Goal: Task Accomplishment & Management: Complete application form

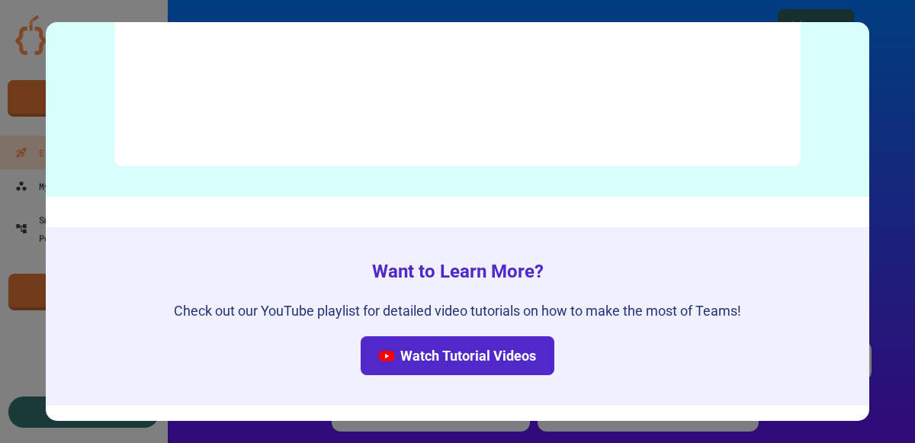
scroll to position [7750, 0]
click at [913, 227] on div at bounding box center [457, 221] width 915 height 443
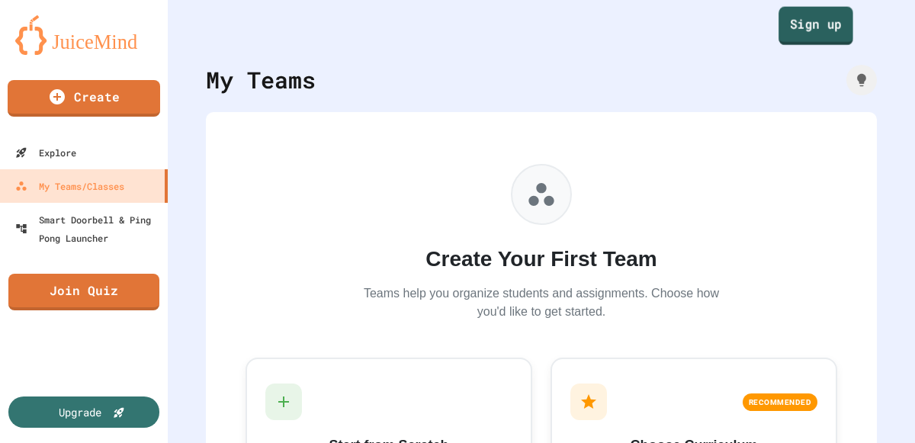
click at [803, 30] on link "Sign up" at bounding box center [815, 26] width 75 height 38
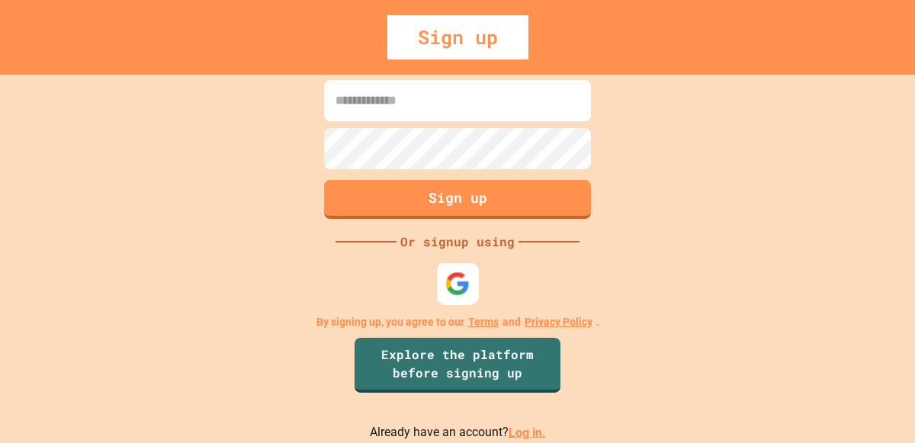
click at [457, 283] on img at bounding box center [457, 283] width 25 height 25
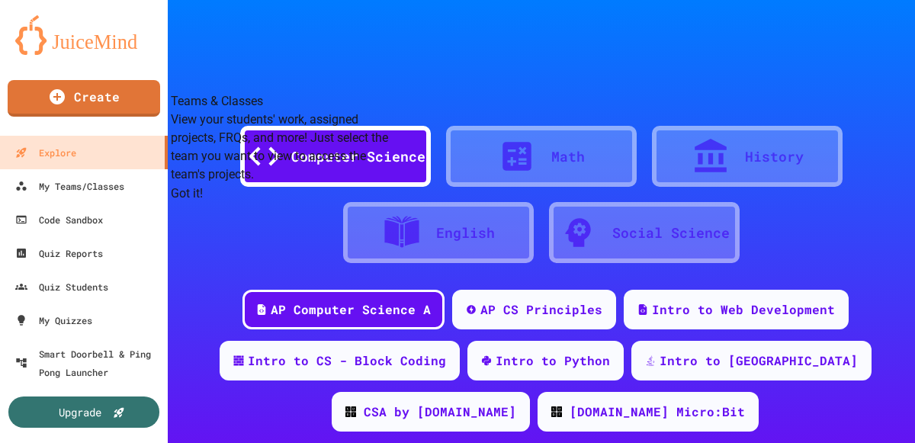
click at [203, 202] on button "Got it!" at bounding box center [187, 193] width 32 height 18
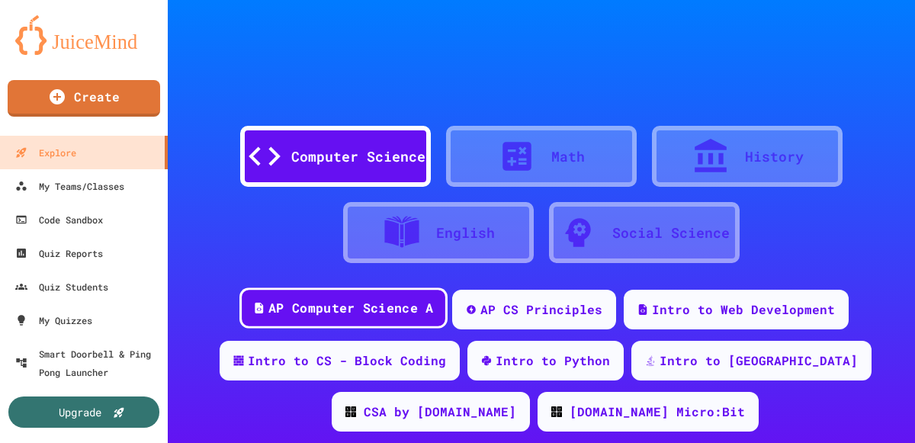
click at [319, 311] on div "AP Computer Science A" at bounding box center [350, 308] width 165 height 19
click at [310, 294] on div "AP Computer Science A" at bounding box center [343, 307] width 208 height 41
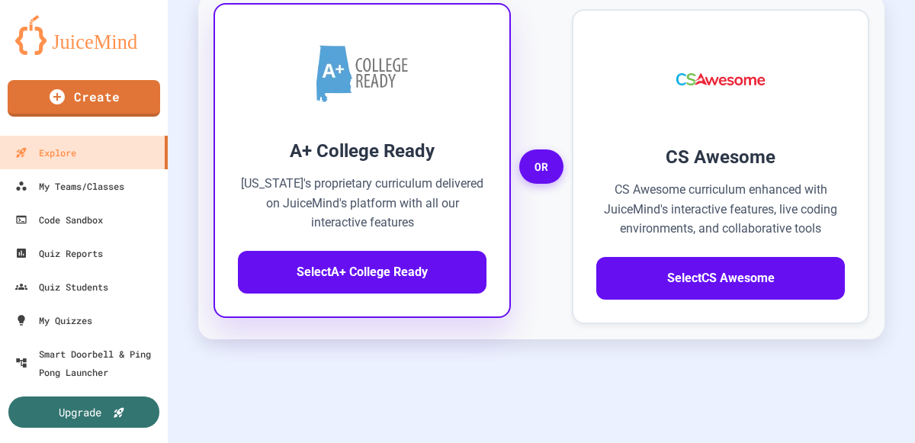
scroll to position [559, 0]
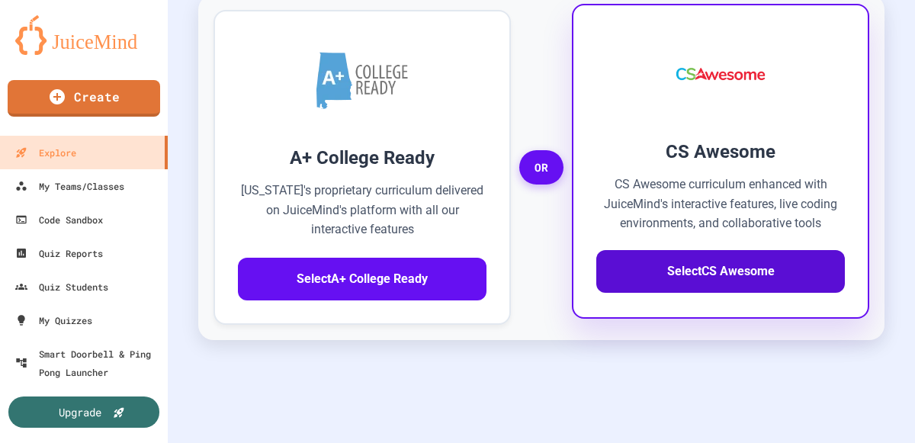
click at [752, 262] on button "Select CS Awesome" at bounding box center [720, 271] width 249 height 43
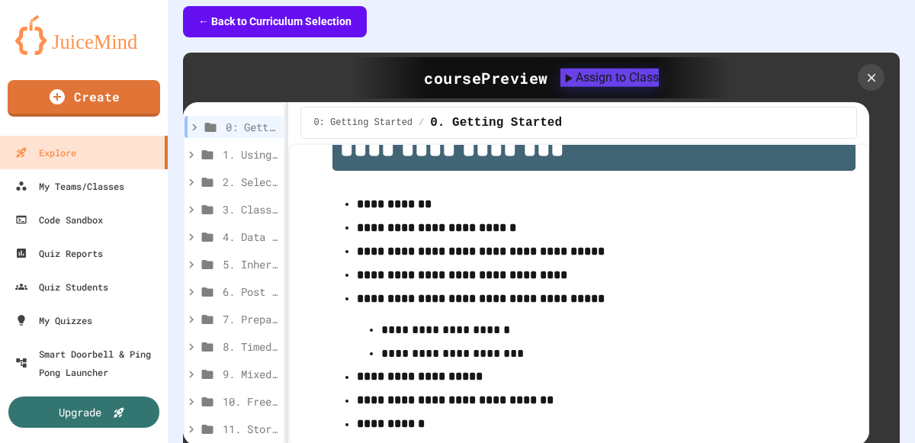
scroll to position [47, 0]
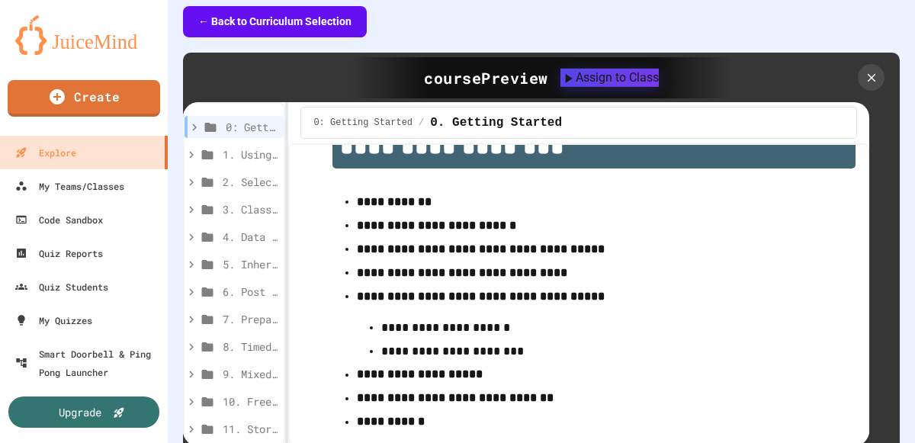
click at [467, 220] on strong "**********" at bounding box center [436, 225] width 159 height 11
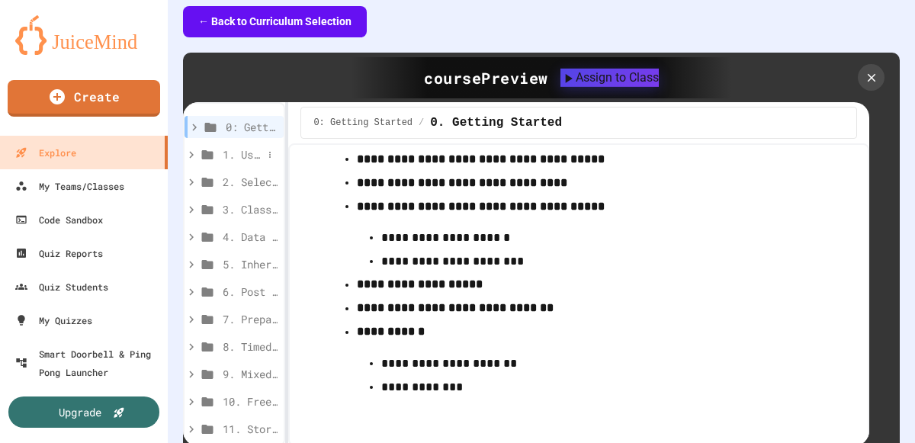
click at [245, 149] on span "1. Using Objects and Methods" at bounding box center [243, 154] width 40 height 16
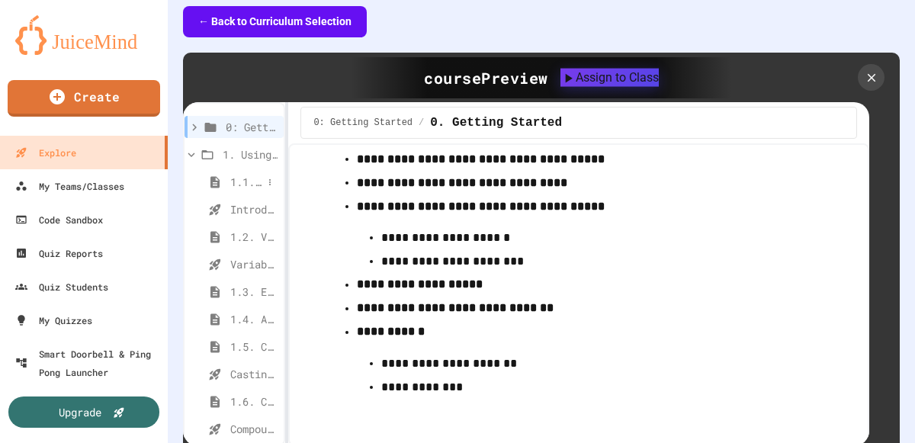
click at [258, 178] on span "1.1. Introduction to Algorithms, Programming, and Compilers" at bounding box center [246, 182] width 32 height 16
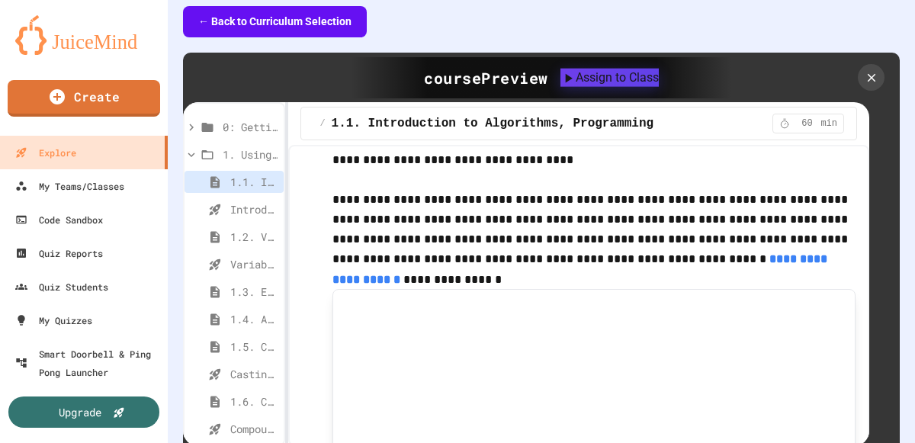
scroll to position [5189, 0]
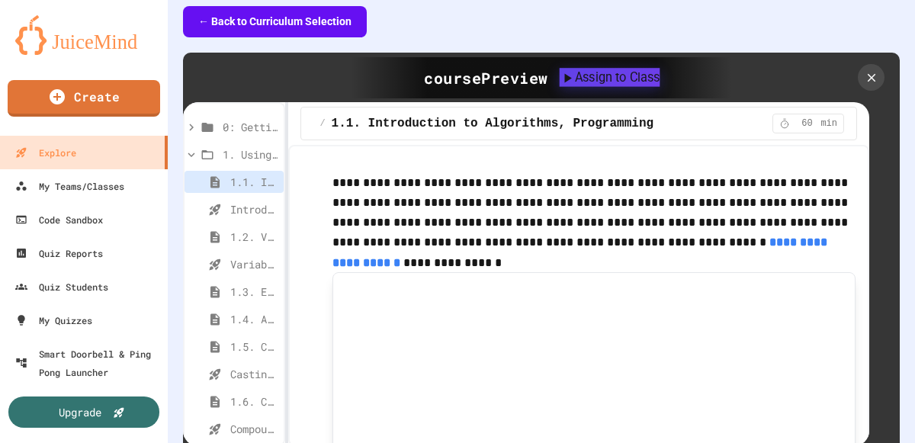
click at [595, 75] on div "Assign to Class" at bounding box center [609, 77] width 101 height 18
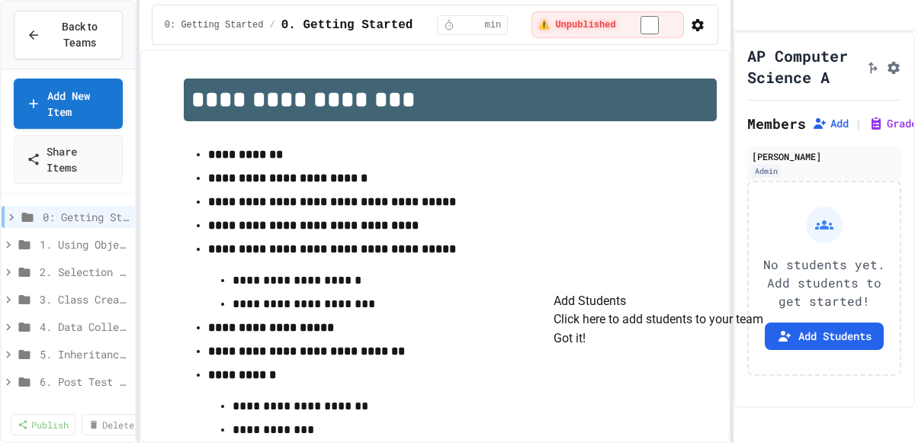
click at [585, 348] on button "Got it!" at bounding box center [569, 338] width 32 height 18
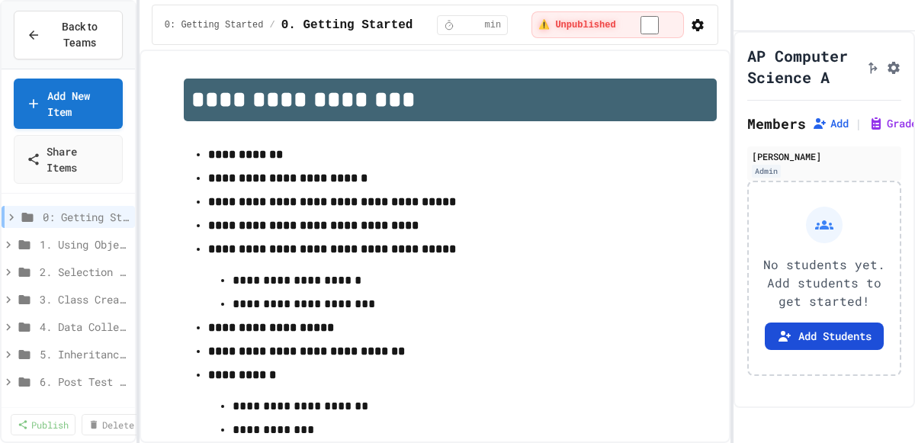
click at [806, 350] on button "Add Students" at bounding box center [824, 335] width 119 height 27
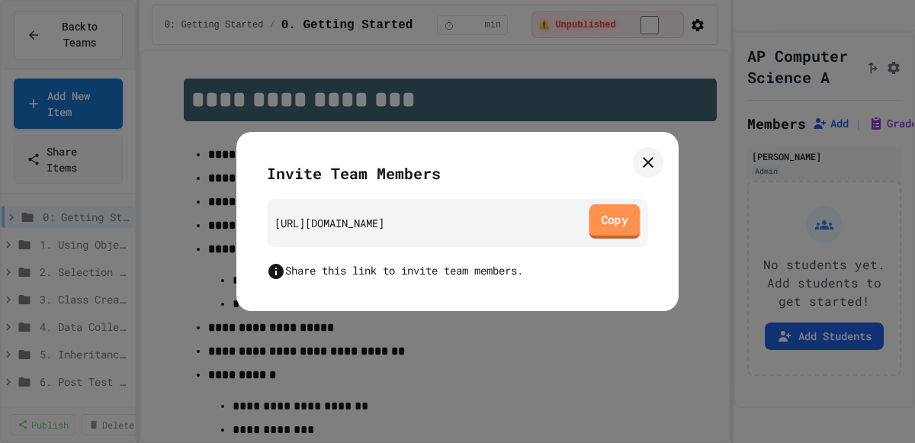
click at [614, 217] on link "Copy" at bounding box center [614, 221] width 51 height 34
click at [654, 156] on icon at bounding box center [648, 162] width 18 height 18
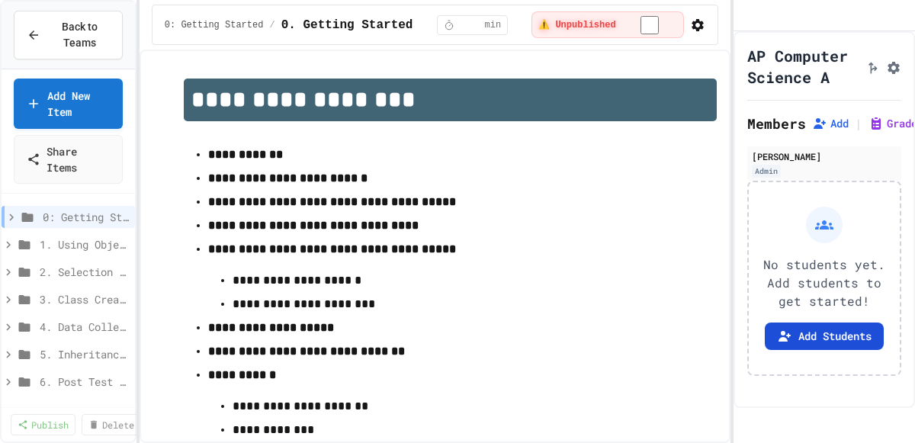
click at [839, 350] on button "Add Students" at bounding box center [824, 335] width 119 height 27
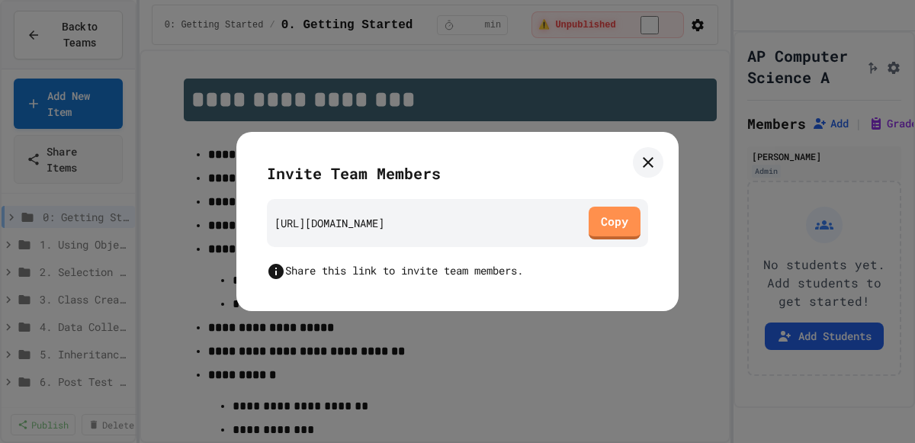
click at [646, 156] on icon at bounding box center [648, 162] width 18 height 18
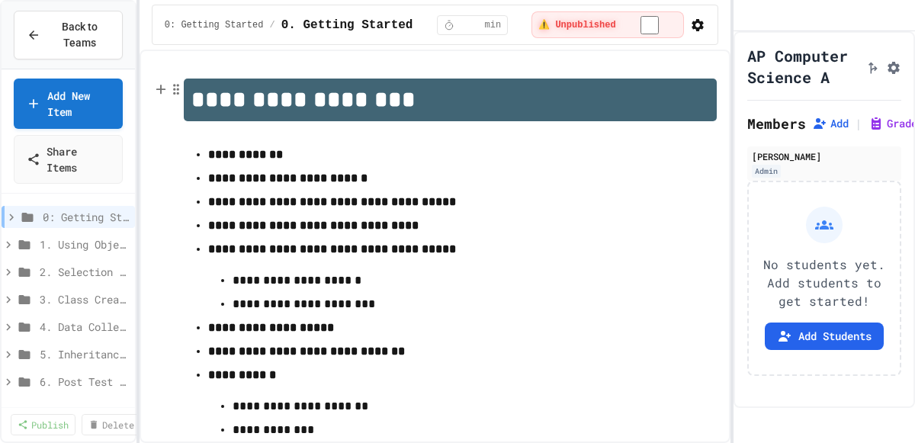
scroll to position [46, 0]
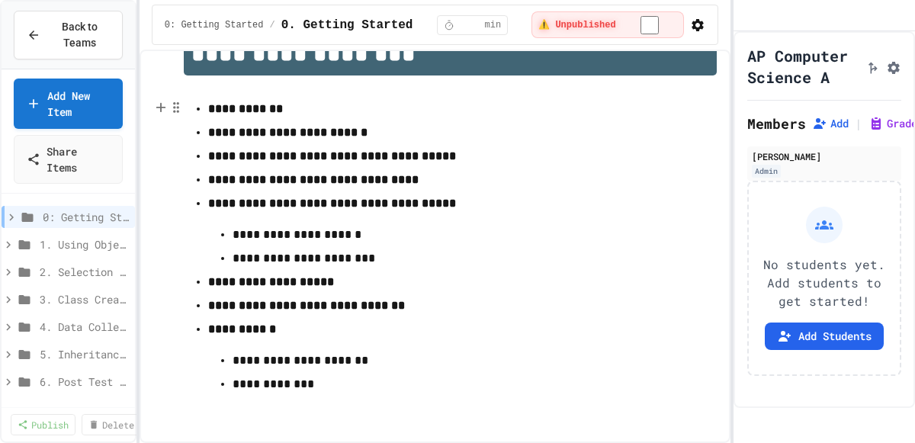
click at [310, 131] on strong "**********" at bounding box center [287, 132] width 159 height 11
click at [11, 219] on icon at bounding box center [12, 217] width 14 height 14
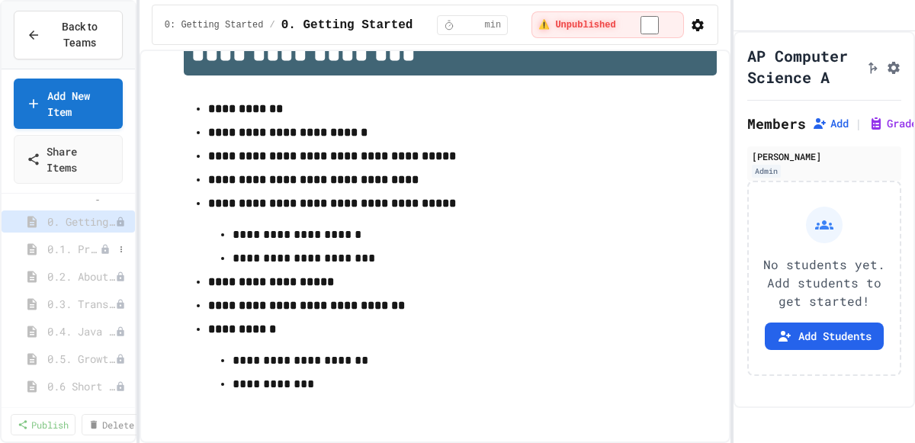
scroll to position [0, 0]
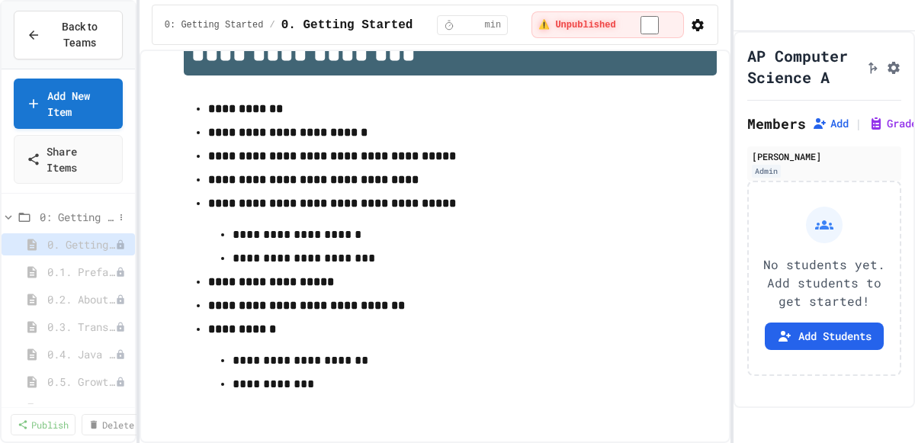
click at [6, 213] on icon at bounding box center [9, 217] width 14 height 14
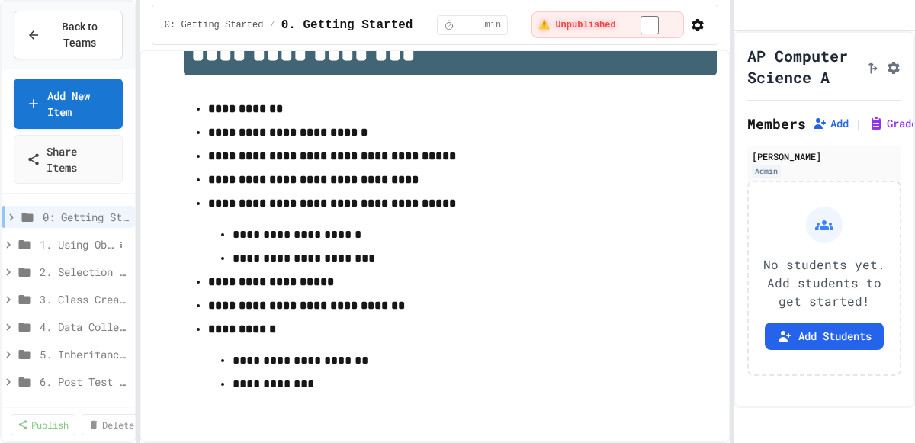
click at [2, 239] on icon at bounding box center [9, 245] width 14 height 14
click at [8, 239] on icon at bounding box center [9, 245] width 14 height 14
click at [82, 294] on span "8. Timed Multiple-Choice Exams" at bounding box center [77, 299] width 74 height 16
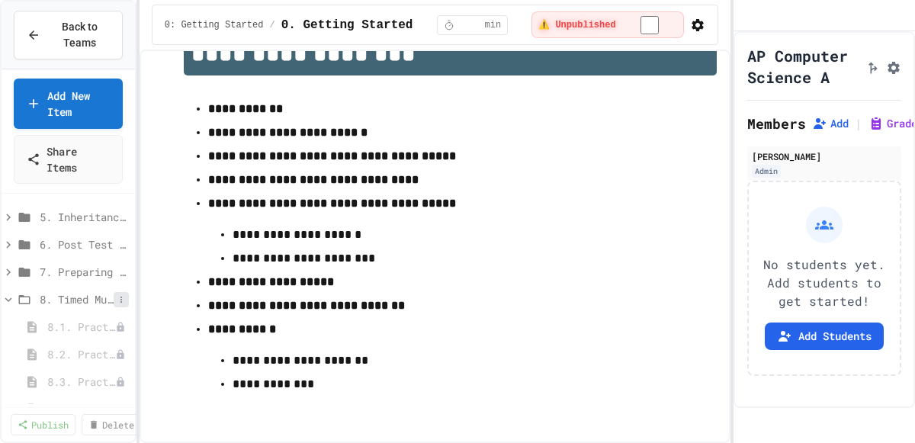
click at [120, 299] on icon at bounding box center [121, 299] width 9 height 9
click at [95, 297] on div at bounding box center [457, 221] width 915 height 443
click at [92, 295] on span "8. Timed Multiple-Choice Exams" at bounding box center [77, 299] width 74 height 16
click at [53, 380] on span "11. Stories" at bounding box center [77, 382] width 74 height 16
click at [8, 378] on icon at bounding box center [9, 382] width 14 height 14
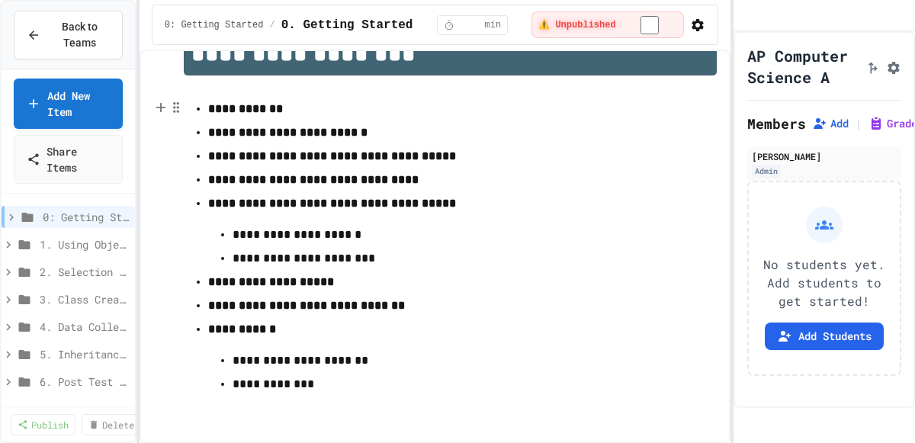
scroll to position [0, 0]
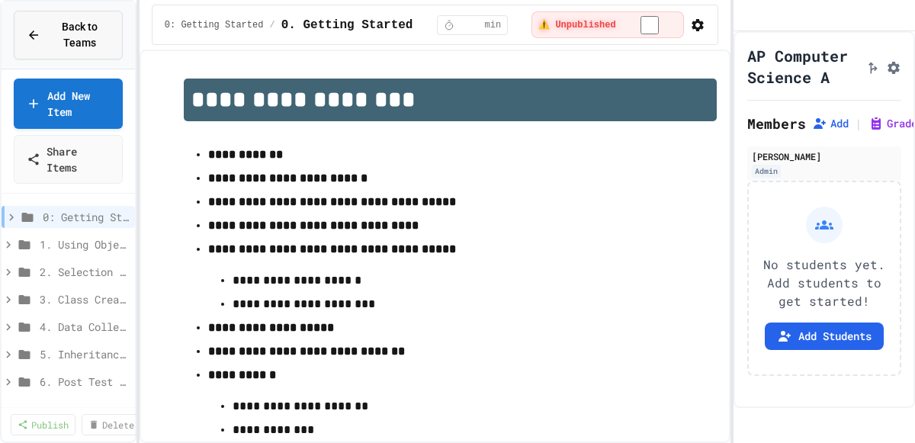
click at [72, 38] on span "Back to Teams" at bounding box center [80, 35] width 60 height 32
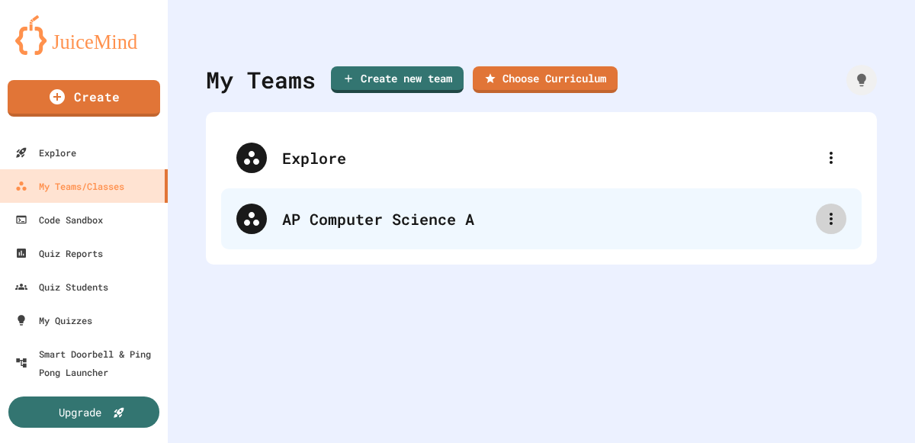
click at [830, 221] on icon at bounding box center [831, 219] width 18 height 18
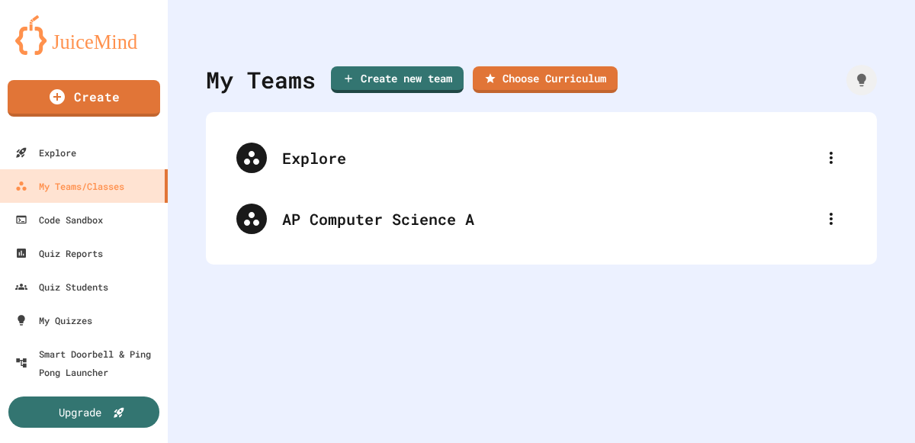
click at [338, 442] on div at bounding box center [457, 444] width 915 height 0
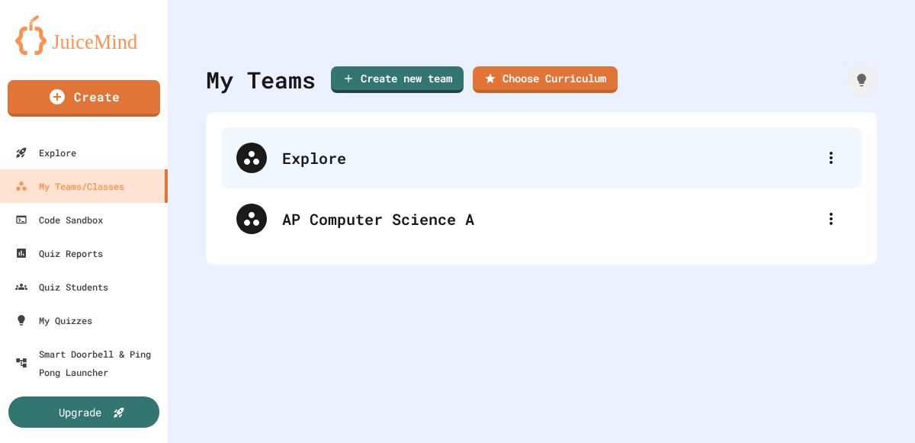
click at [325, 156] on div "Explore" at bounding box center [549, 157] width 534 height 23
